Goal: Communication & Community: Answer question/provide support

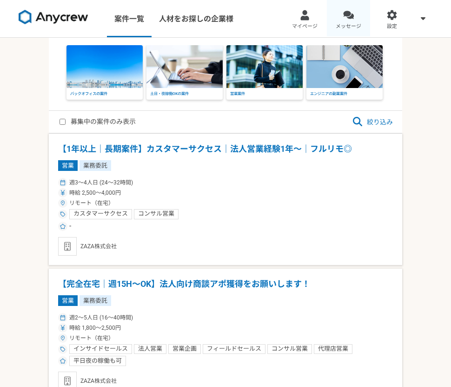
click at [350, 13] on div at bounding box center [348, 15] width 11 height 11
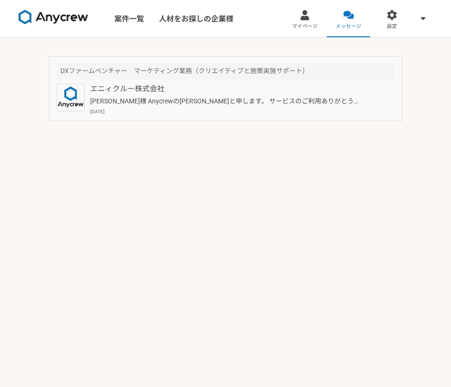
click at [264, 92] on p "エニィクルー株式会社" at bounding box center [227, 88] width 274 height 11
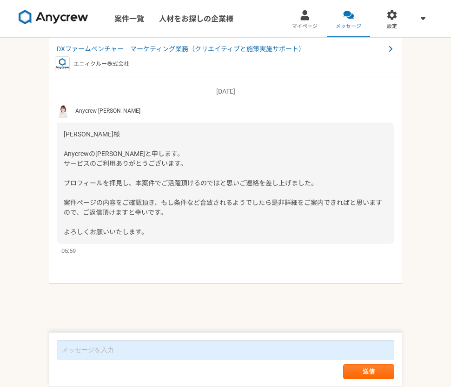
click at [243, 63] on div "エニィクルー株式会社" at bounding box center [225, 63] width 341 height 15
click at [249, 50] on span "DXファームベンチャー　マーケティング業務（クリエイティブと施策実施サポート）" at bounding box center [221, 49] width 328 height 10
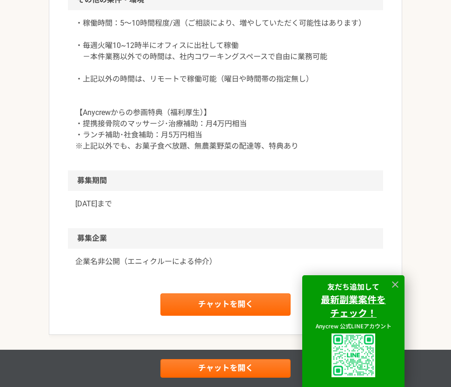
scroll to position [1222, 0]
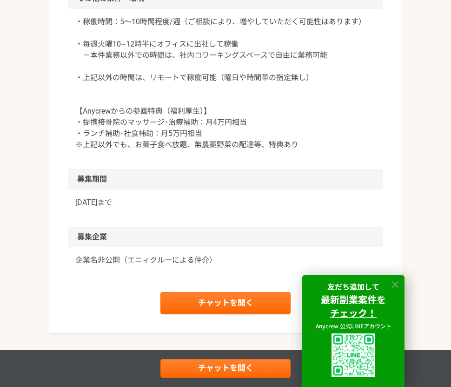
click at [398, 280] on icon at bounding box center [395, 284] width 11 height 11
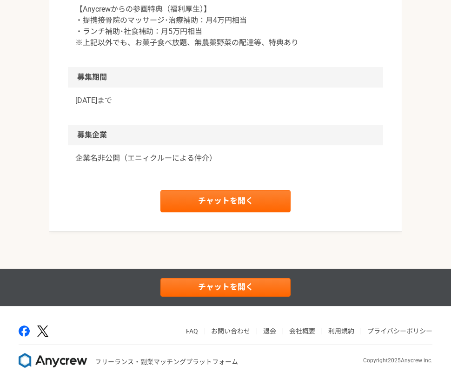
scroll to position [1397, 0]
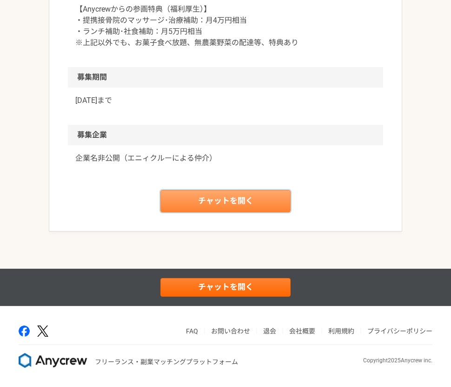
click at [266, 212] on link "チャットを開く" at bounding box center [226, 201] width 130 height 22
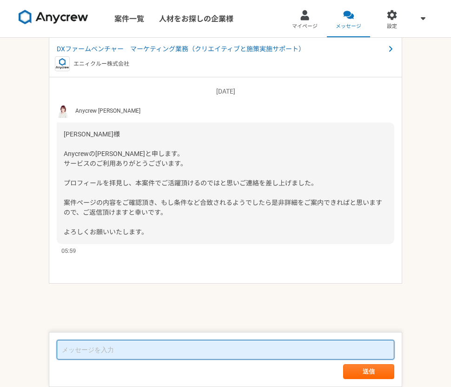
click at [212, 351] on textarea at bounding box center [226, 350] width 338 height 20
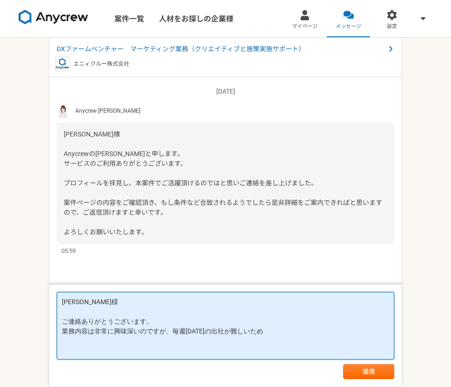
type textarea "[PERSON_NAME]様 ご連絡ありがとうございます。 業務内容は非常に興味深いのですが、毎週[DATE]の出社が難しいため"
